Goal: Task Accomplishment & Management: Manage account settings

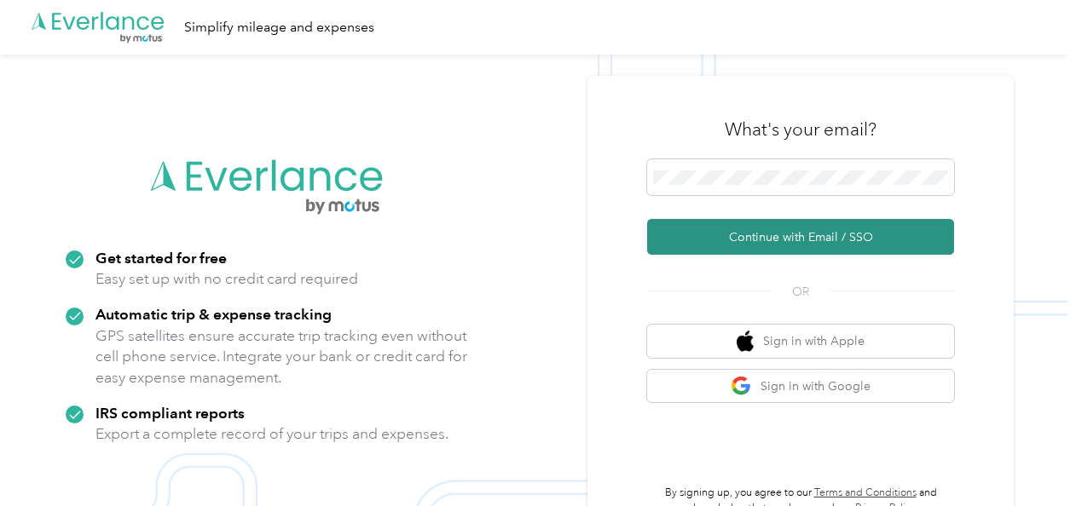
click at [736, 237] on button "Continue with Email / SSO" at bounding box center [800, 237] width 307 height 36
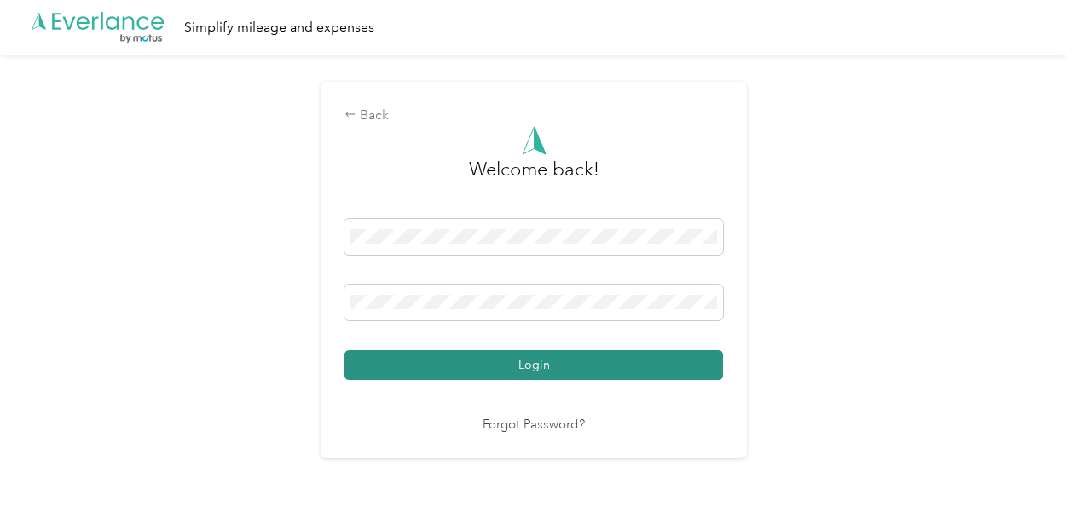
click at [527, 361] on button "Login" at bounding box center [533, 365] width 378 height 30
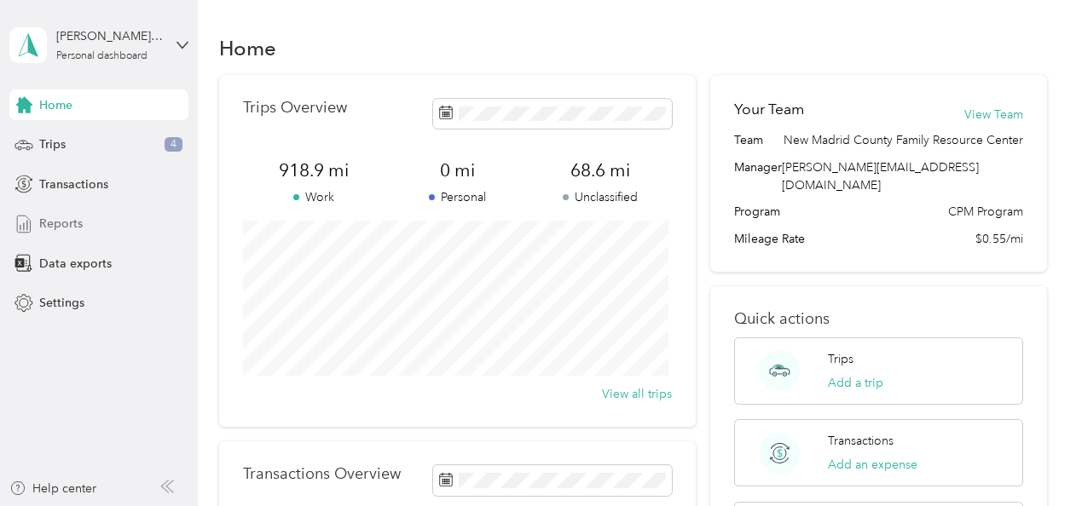
click at [92, 216] on div "Reports" at bounding box center [98, 224] width 179 height 31
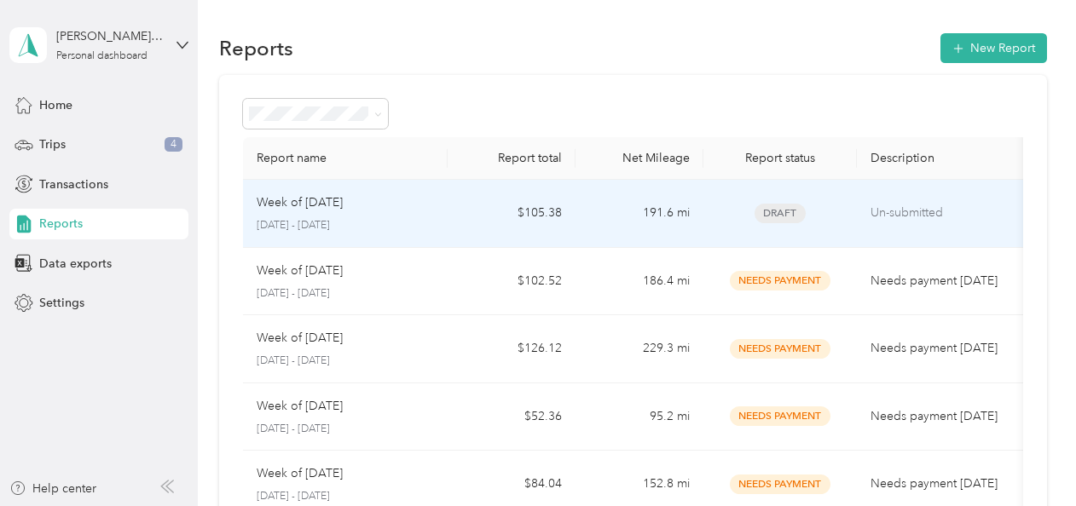
click at [526, 232] on td "$105.38" at bounding box center [511, 214] width 128 height 68
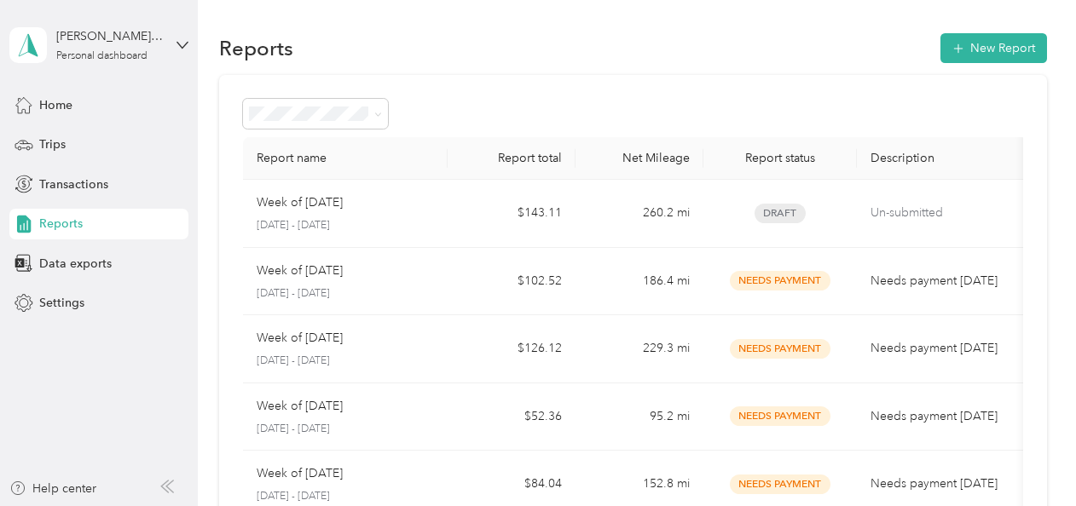
click at [58, 218] on span "Reports" at bounding box center [60, 224] width 43 height 18
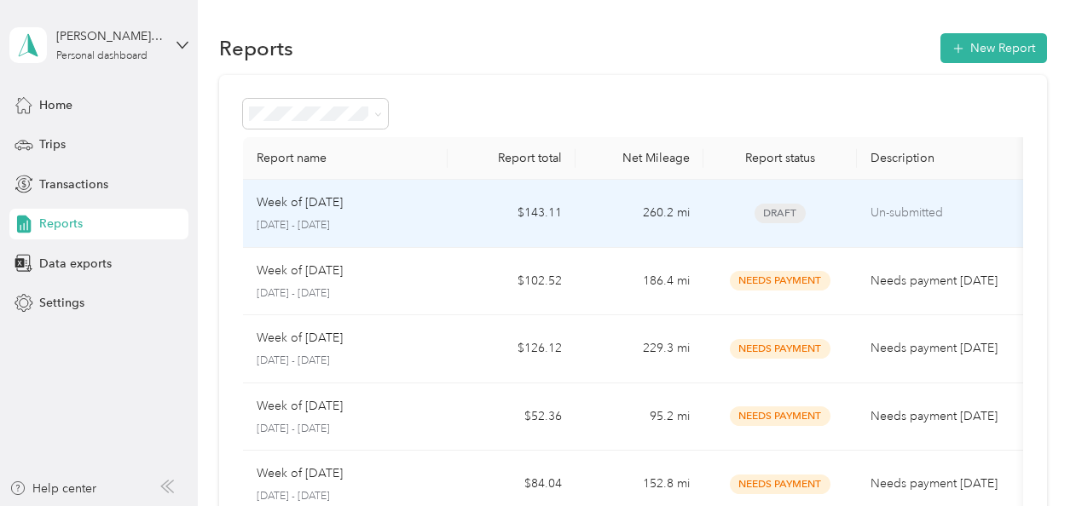
click at [569, 201] on td "$143.11" at bounding box center [511, 214] width 128 height 68
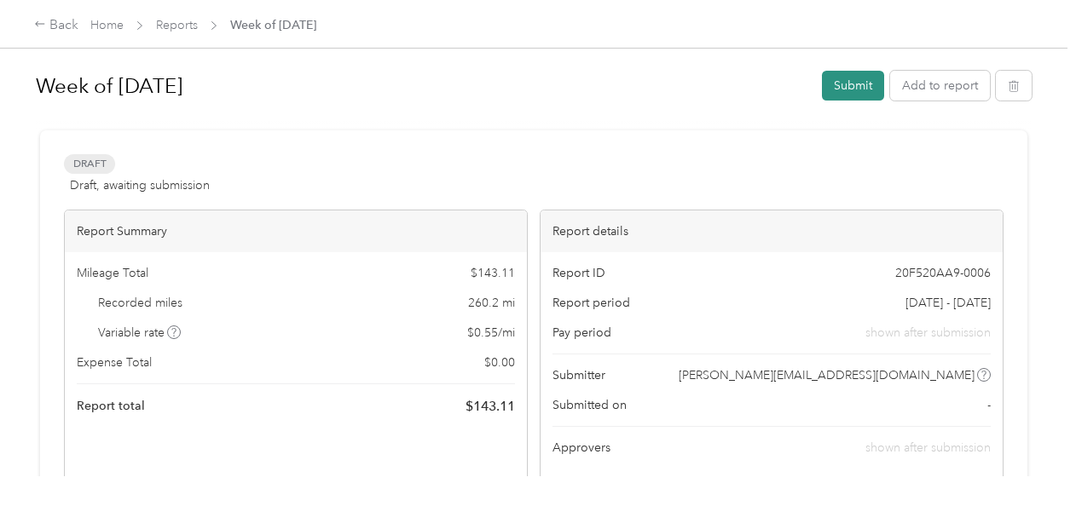
click at [845, 84] on button "Submit" at bounding box center [853, 86] width 62 height 30
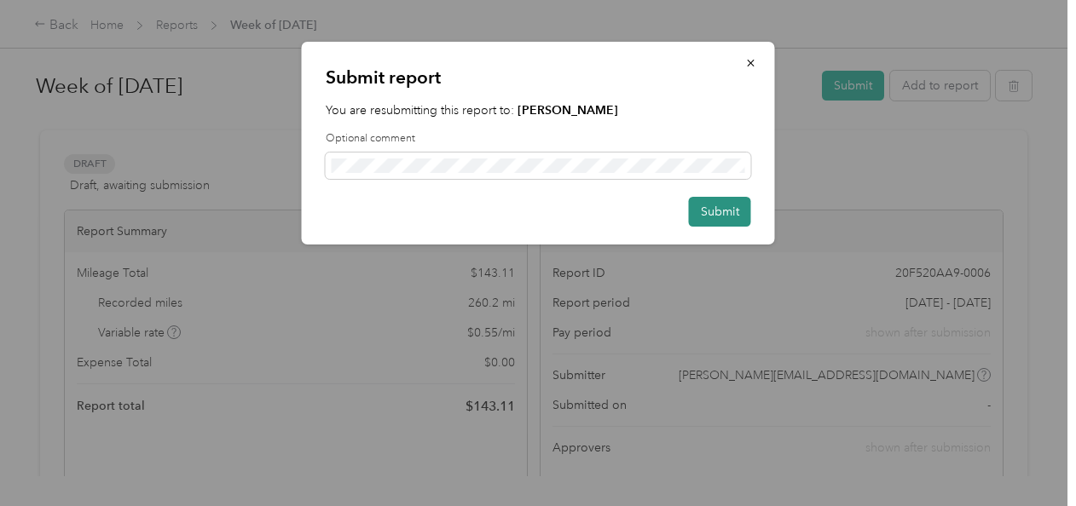
click at [724, 202] on button "Submit" at bounding box center [720, 212] width 62 height 30
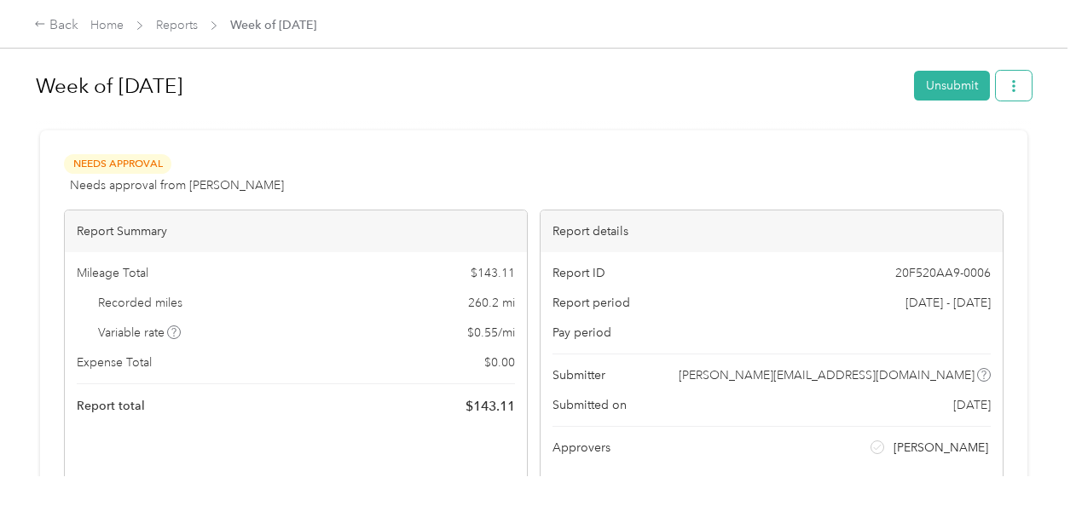
click at [1007, 86] on icon "button" at bounding box center [1013, 86] width 12 height 12
click at [950, 149] on span "Download" at bounding box center [960, 148] width 56 height 18
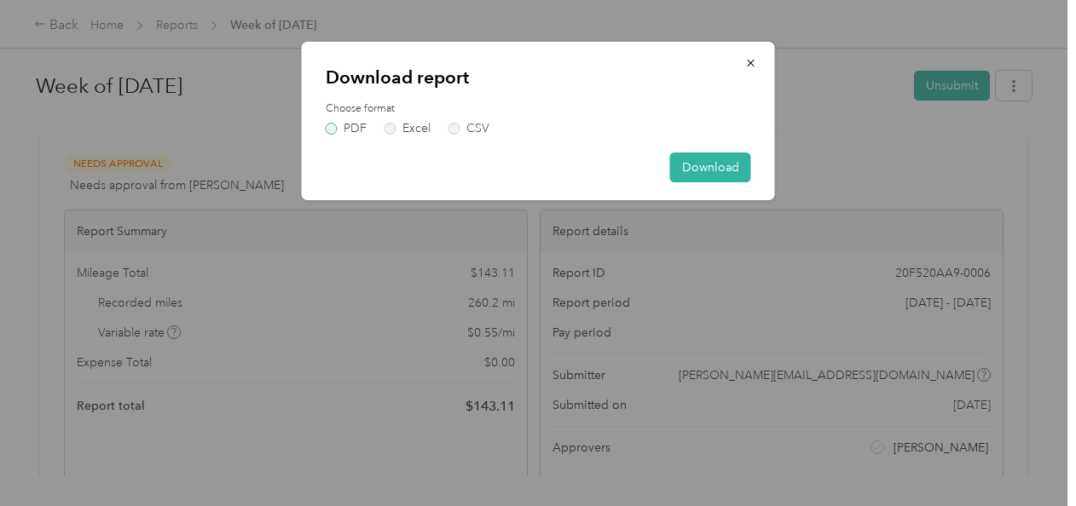
click at [330, 134] on label "PDF" at bounding box center [346, 129] width 41 height 12
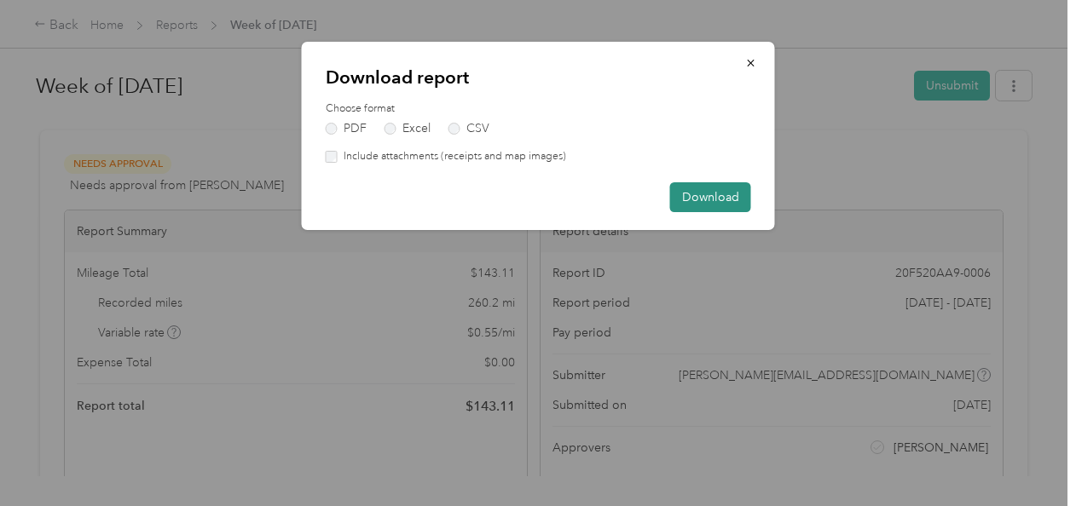
click at [695, 196] on button "Download" at bounding box center [710, 197] width 81 height 30
